Goal: Information Seeking & Learning: Learn about a topic

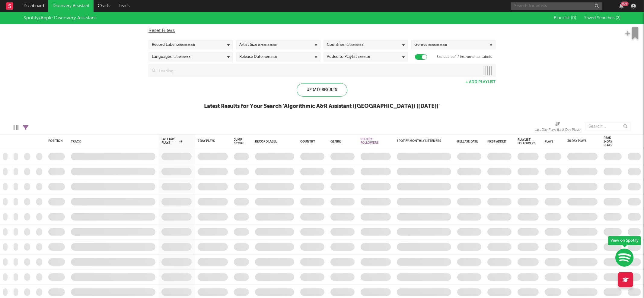
click at [522, 7] on input "text" at bounding box center [556, 6] width 91 height 8
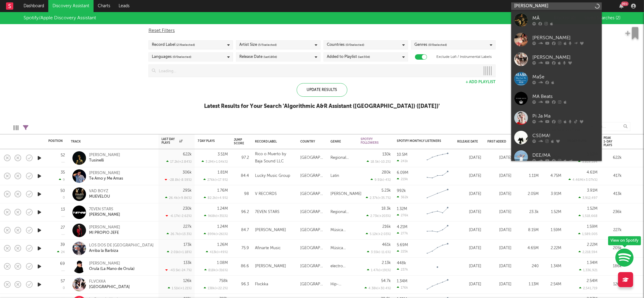
type input "[PERSON_NAME]"
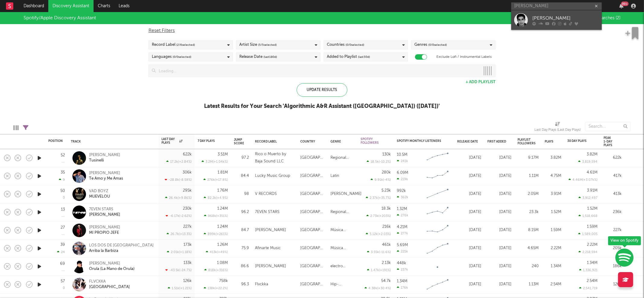
click at [528, 12] on link "[PERSON_NAME]" at bounding box center [556, 20] width 91 height 20
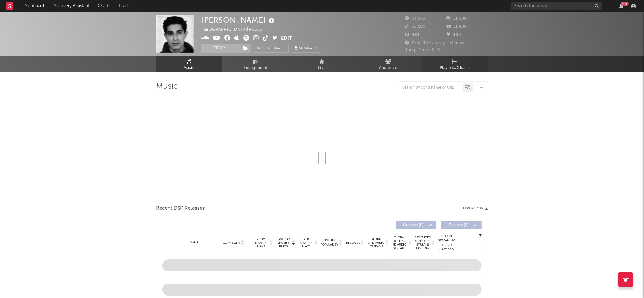
select select "6m"
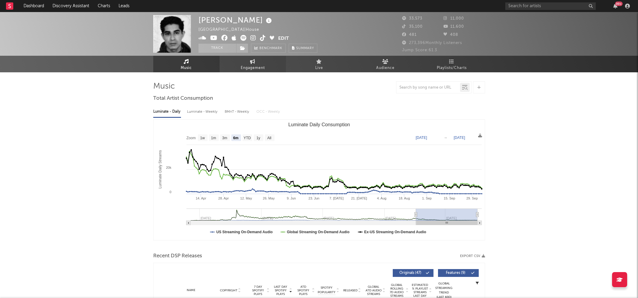
click at [268, 65] on link "Engagement" at bounding box center [253, 64] width 66 height 17
select select "1w"
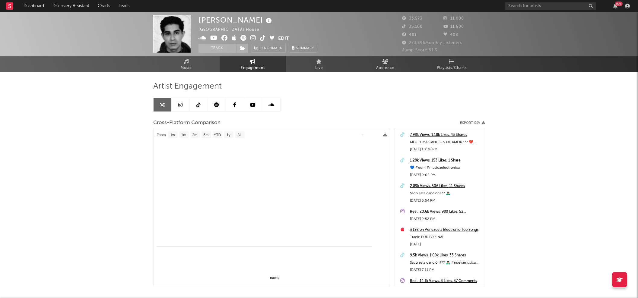
select select "1m"
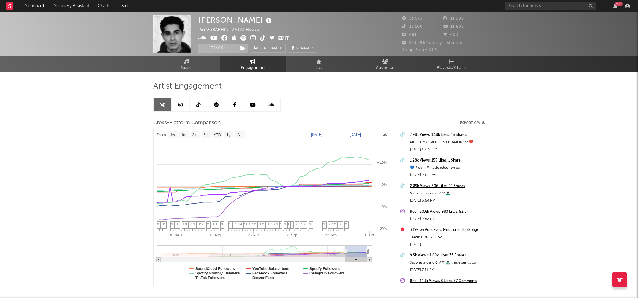
type input "[DATE]"
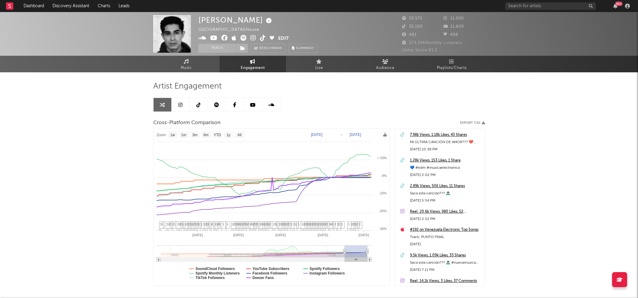
select select "1w"
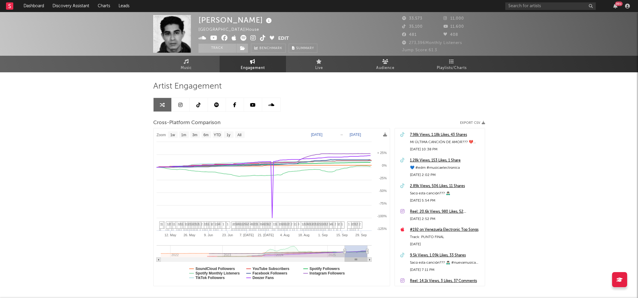
drag, startPoint x: 362, startPoint y: 251, endPoint x: 349, endPoint y: 249, distance: 12.8
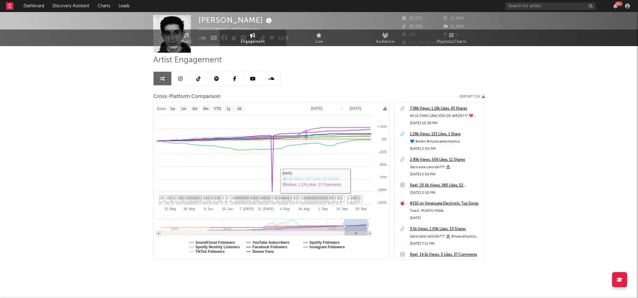
scroll to position [30, 0]
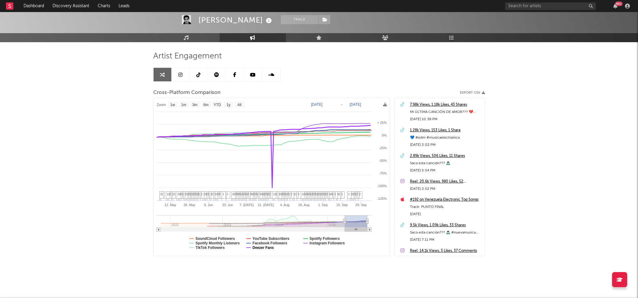
click at [269, 246] on text "Deezer Fans" at bounding box center [263, 248] width 21 height 4
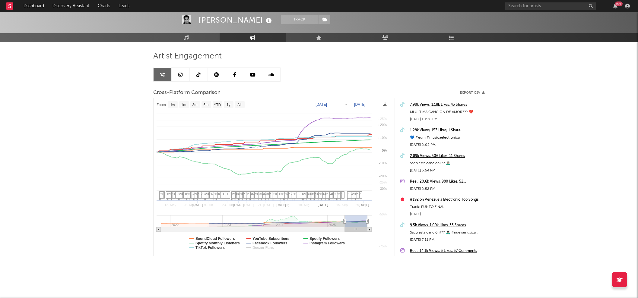
select select "1w"
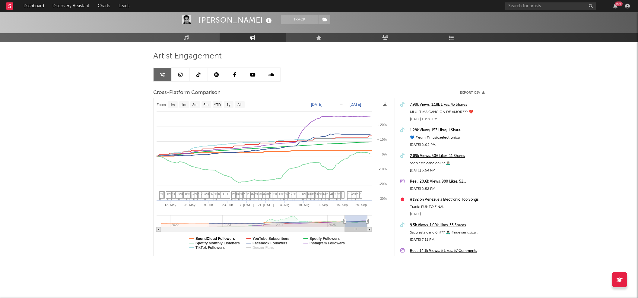
click at [219, 237] on text "SoundCloud Followers" at bounding box center [216, 239] width 40 height 4
click at [199, 105] on rect at bounding box center [195, 104] width 10 height 7
select select "3m"
type input "[DATE]"
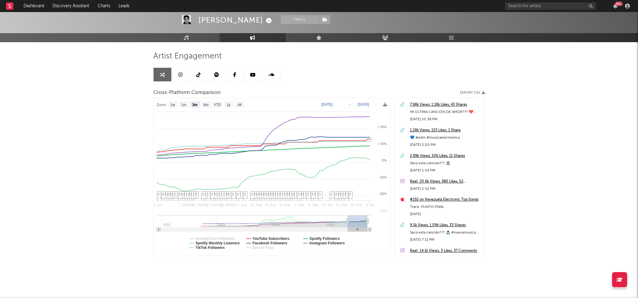
select select "3m"
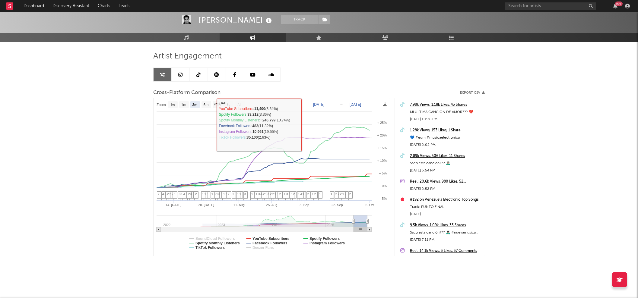
click at [218, 78] on link at bounding box center [217, 75] width 18 height 14
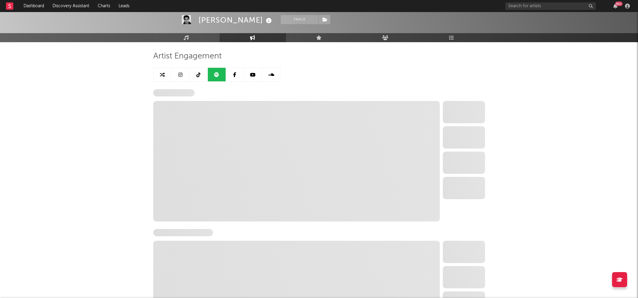
select select "6m"
select select "1w"
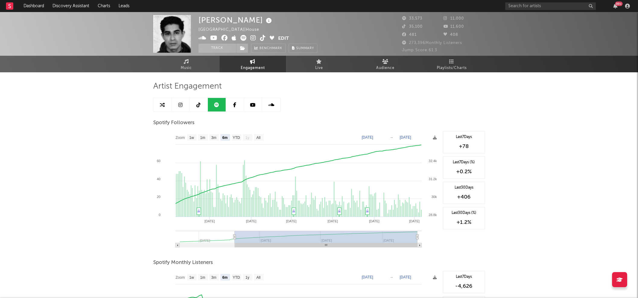
click at [198, 105] on icon at bounding box center [198, 105] width 4 height 5
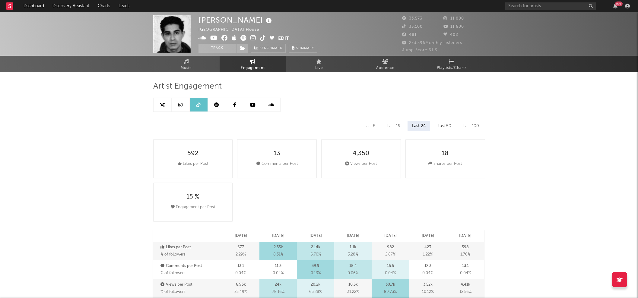
select select "6m"
click at [164, 111] on link at bounding box center [163, 105] width 18 height 14
select select "1m"
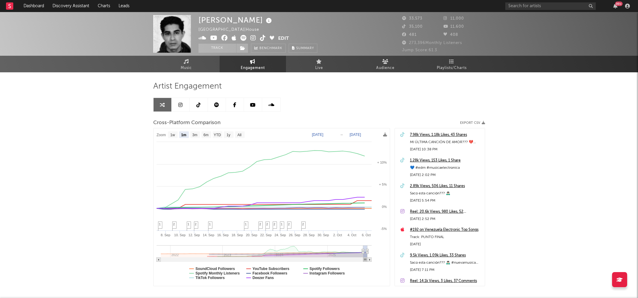
click at [252, 37] on icon at bounding box center [253, 38] width 6 height 6
click at [263, 36] on icon at bounding box center [263, 38] width 6 height 6
